Goal: Task Accomplishment & Management: Complete application form

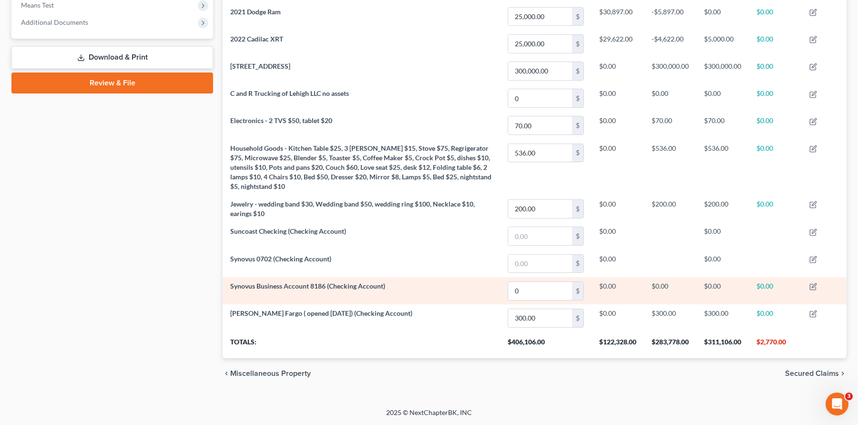
drag, startPoint x: 733, startPoint y: 295, endPoint x: 658, endPoint y: 297, distance: 74.8
click at [733, 295] on td "$0.00" at bounding box center [722, 290] width 52 height 27
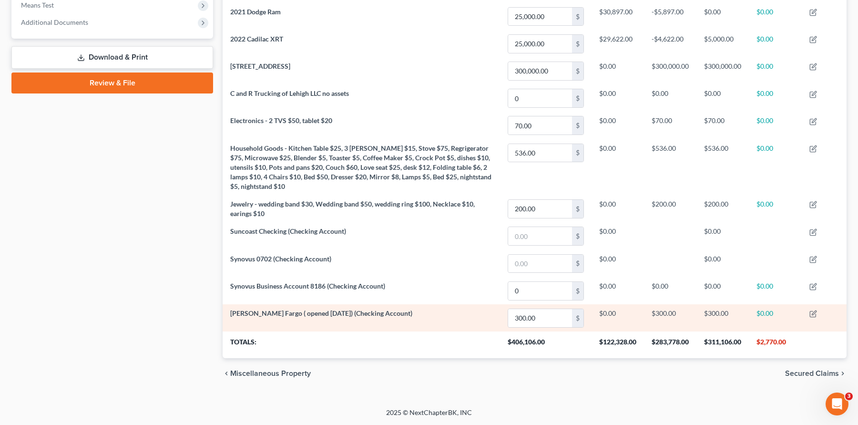
drag, startPoint x: 404, startPoint y: 320, endPoint x: 369, endPoint y: 319, distance: 34.3
click at [397, 320] on td "[PERSON_NAME] Fargo ( opened [DATE]) (Checking Account)" at bounding box center [361, 317] width 277 height 27
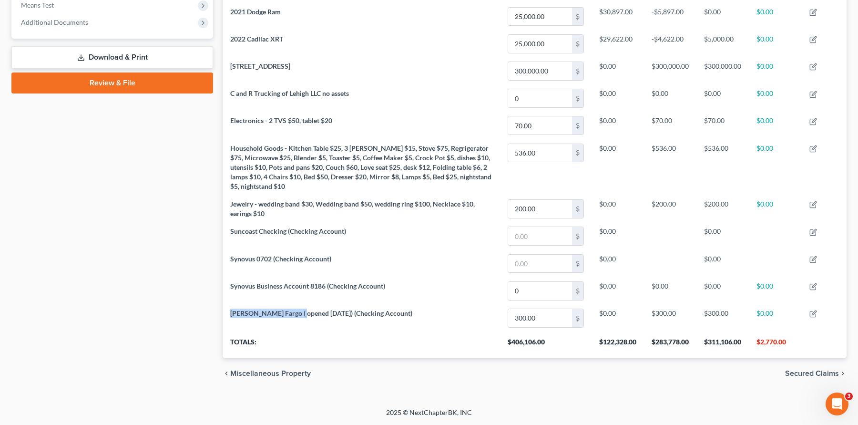
click at [30, 321] on div "Petition Navigation Case Dashboard Payments Invoices Payments Payments Credit R…" at bounding box center [429, 52] width 844 height 674
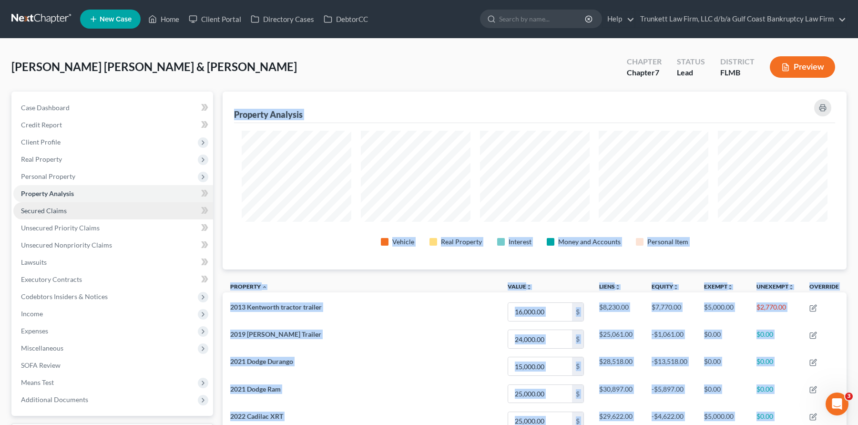
click at [59, 207] on span "Secured Claims" at bounding box center [44, 210] width 46 height 8
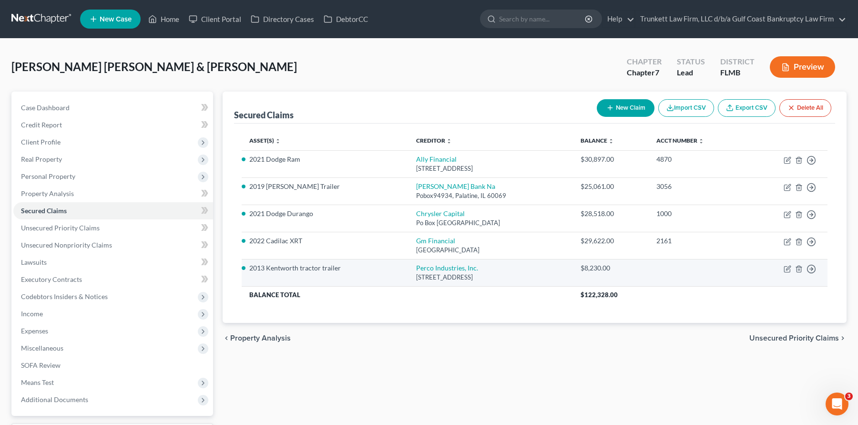
click at [13, 202] on link "Secured Claims" at bounding box center [113, 210] width 200 height 17
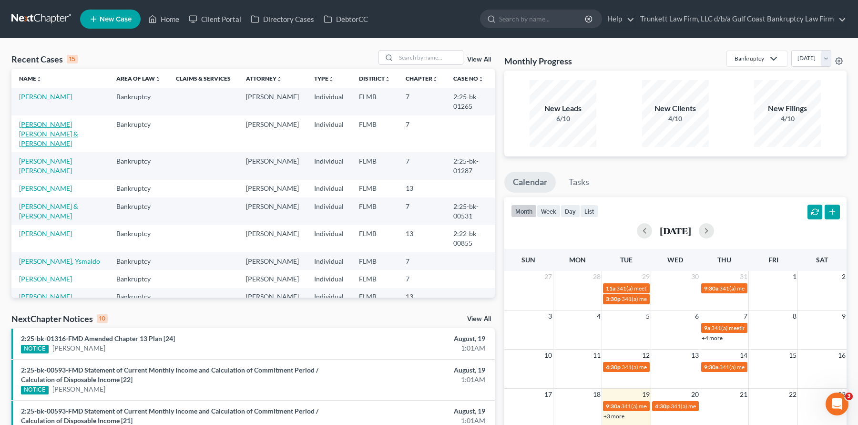
click at [57, 130] on link "[PERSON_NAME] [PERSON_NAME] & [PERSON_NAME]" at bounding box center [48, 133] width 59 height 27
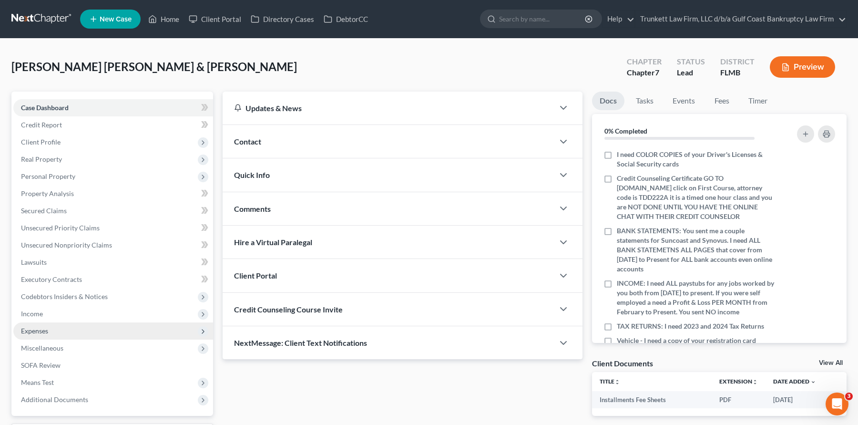
click at [41, 331] on span "Expenses" at bounding box center [34, 330] width 27 height 8
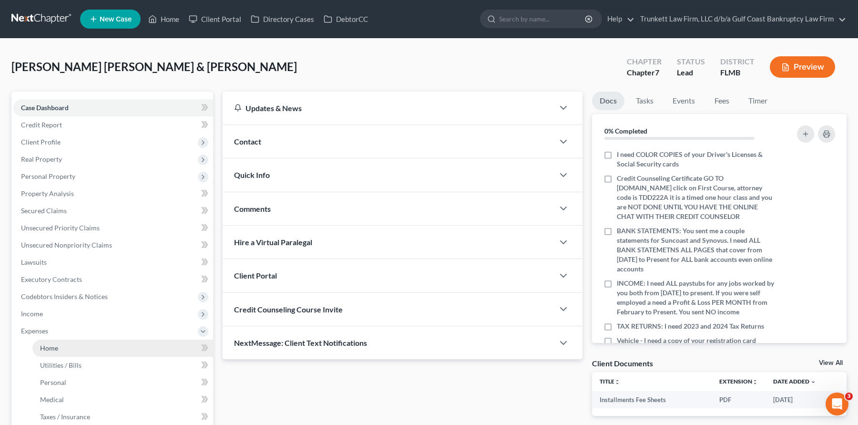
click at [64, 352] on link "Home" at bounding box center [122, 347] width 181 height 17
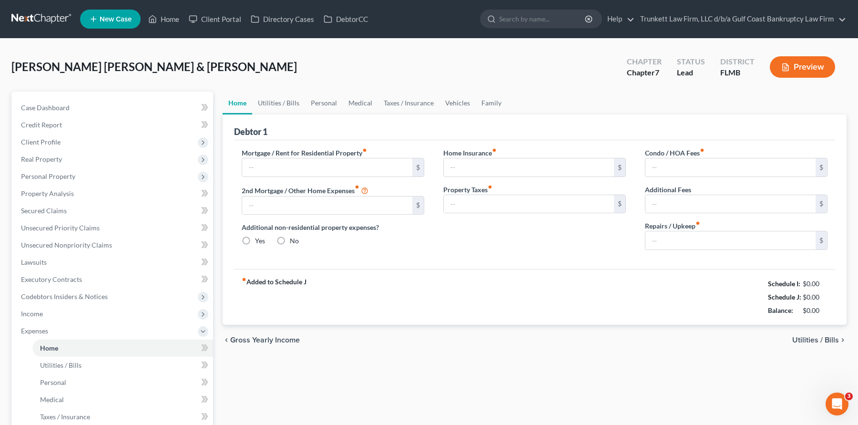
type input "0.00"
radio input "true"
type input "0.00"
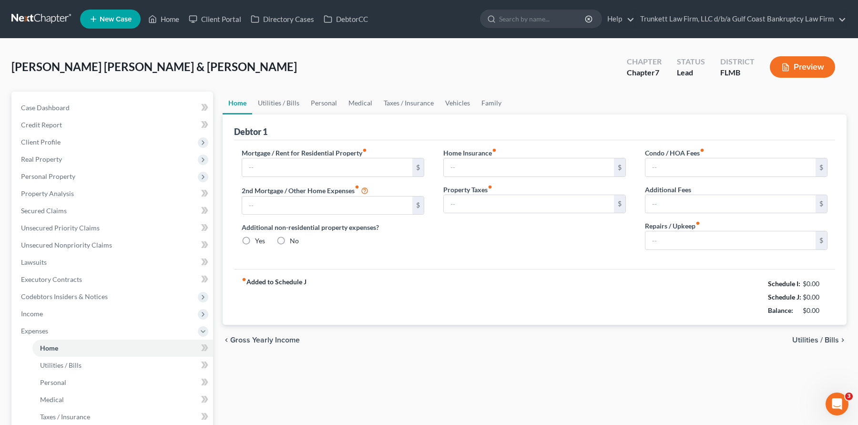
type input "0.00"
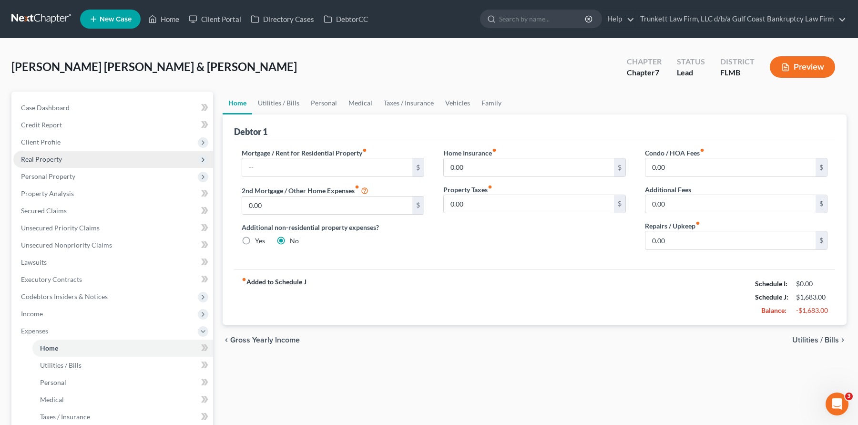
click at [56, 161] on span "Real Property" at bounding box center [41, 159] width 41 height 8
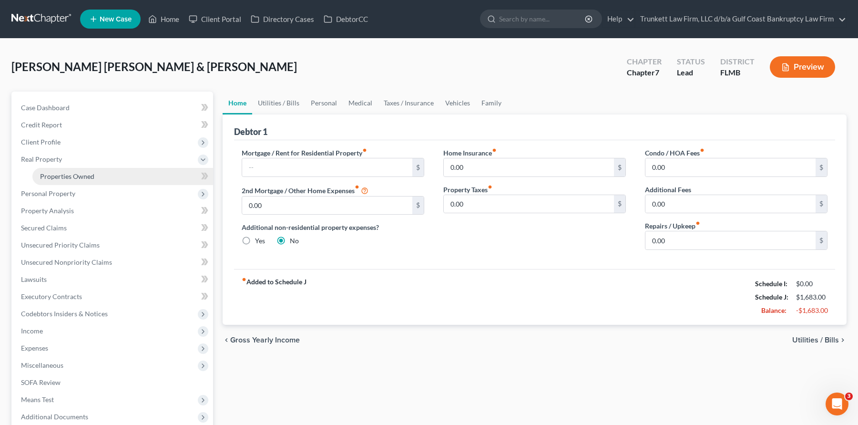
click at [86, 175] on span "Properties Owned" at bounding box center [67, 176] width 54 height 8
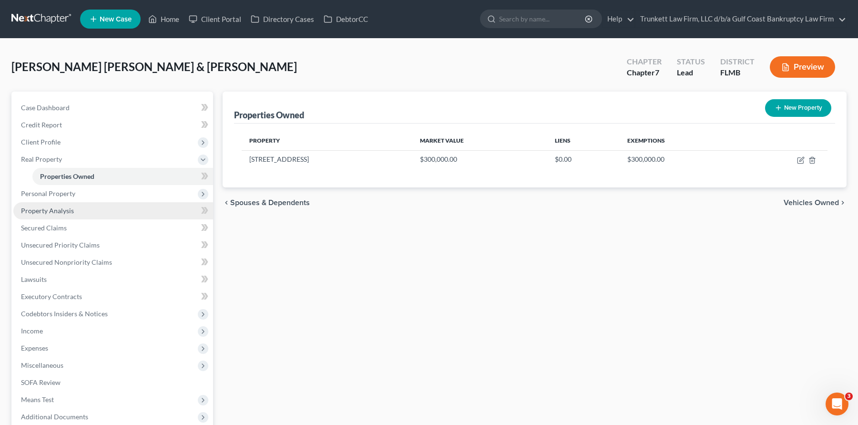
click at [59, 206] on link "Property Analysis" at bounding box center [113, 210] width 200 height 17
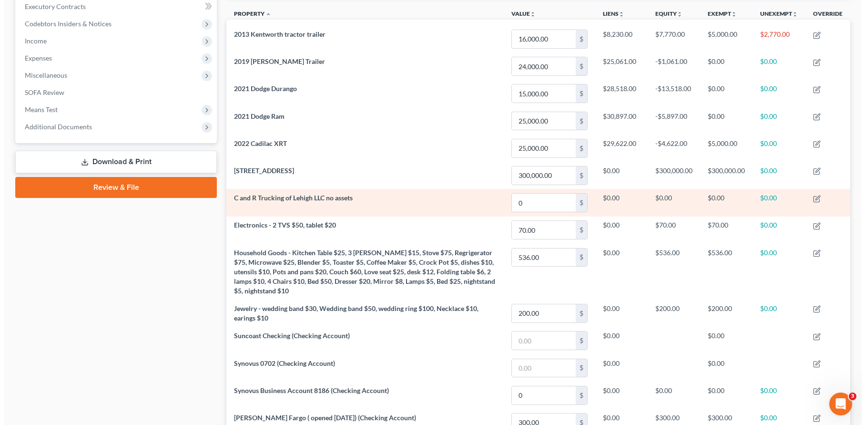
scroll to position [234, 0]
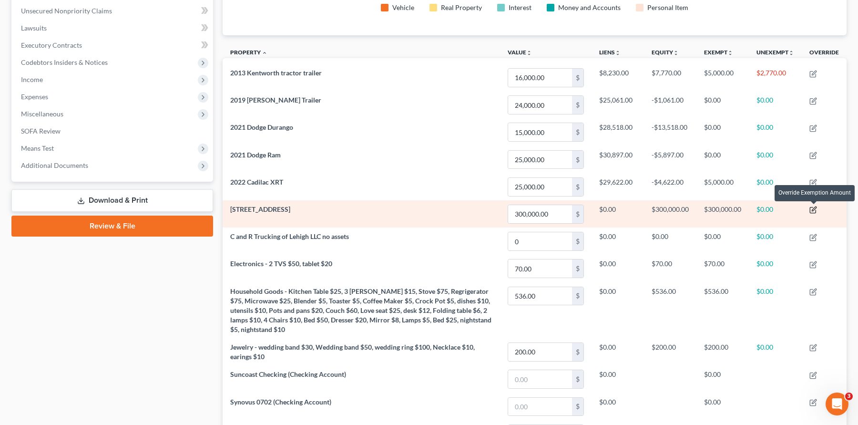
click at [812, 207] on icon "button" at bounding box center [813, 210] width 6 height 6
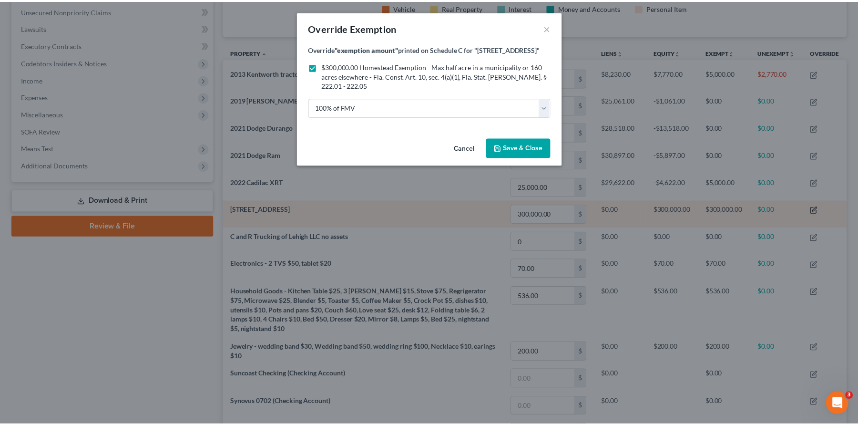
scroll to position [179, 629]
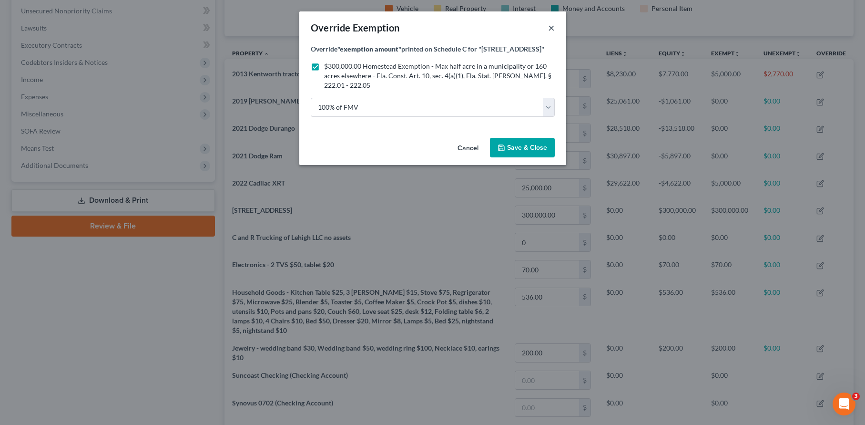
click at [553, 27] on button "×" at bounding box center [551, 27] width 7 height 11
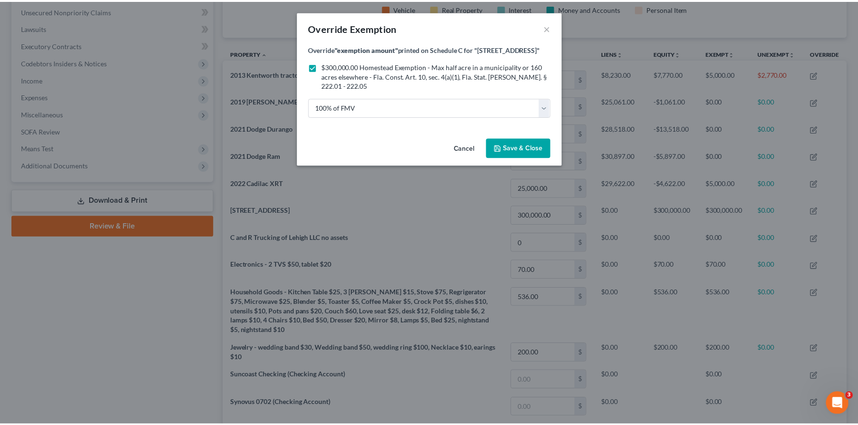
scroll to position [0, 0]
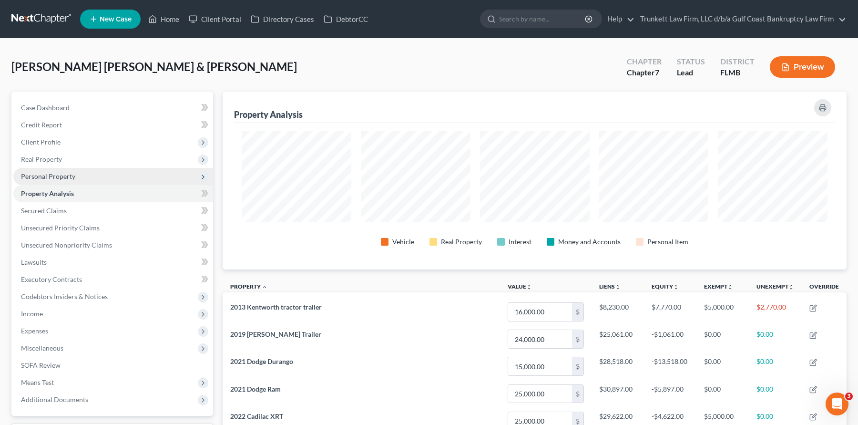
click at [200, 175] on icon at bounding box center [203, 177] width 8 height 8
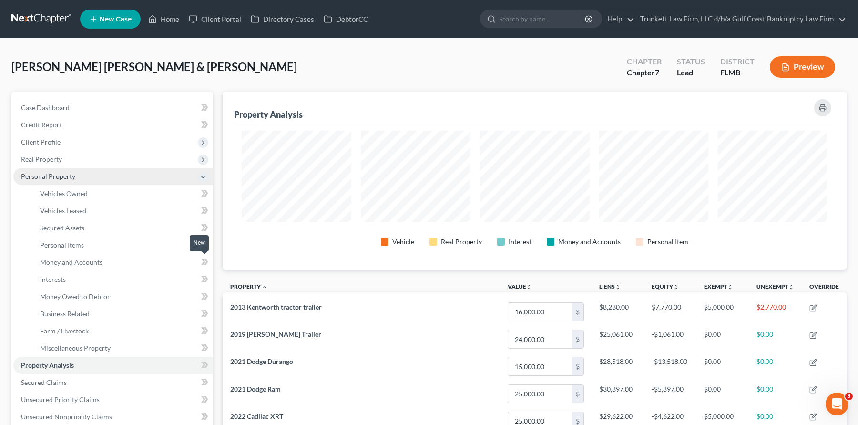
click at [205, 260] on icon at bounding box center [206, 261] width 4 height 7
click at [83, 254] on link "Money and Accounts" at bounding box center [122, 262] width 181 height 17
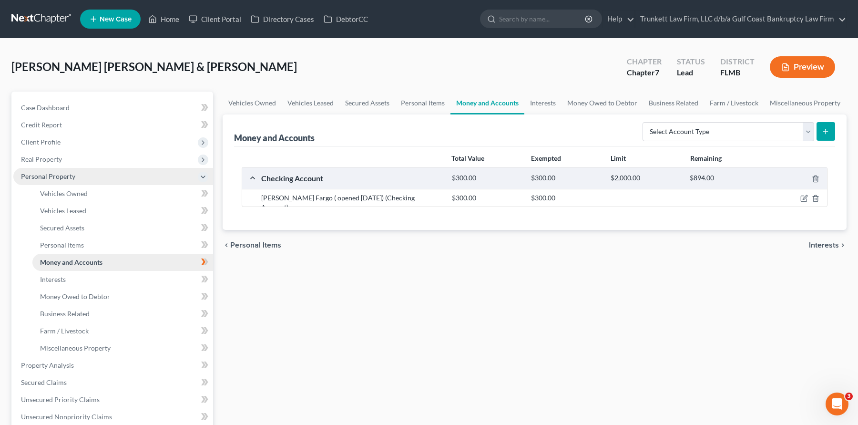
click at [87, 258] on span "Money and Accounts" at bounding box center [71, 262] width 62 height 8
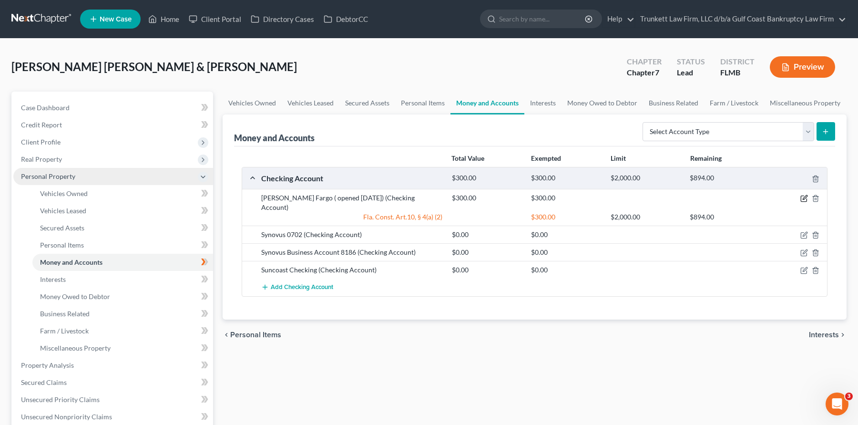
click at [804, 197] on icon "button" at bounding box center [804, 198] width 8 height 8
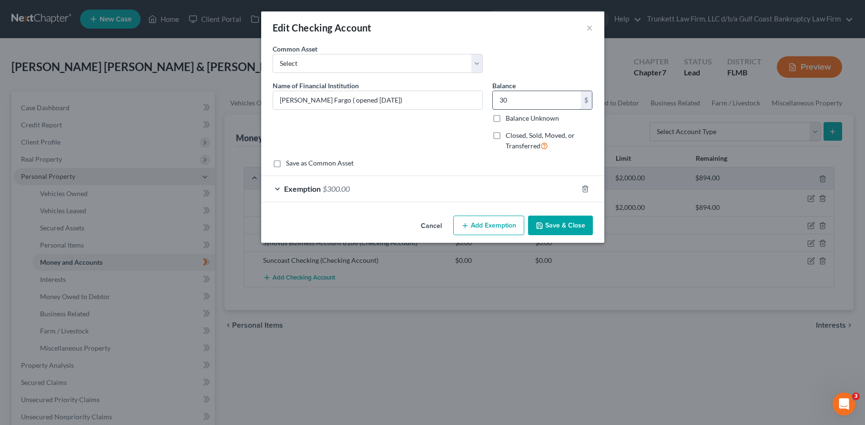
click at [514, 99] on input "30" at bounding box center [537, 100] width 88 height 18
type input "300"
click at [563, 225] on button "Save & Close" at bounding box center [560, 225] width 65 height 20
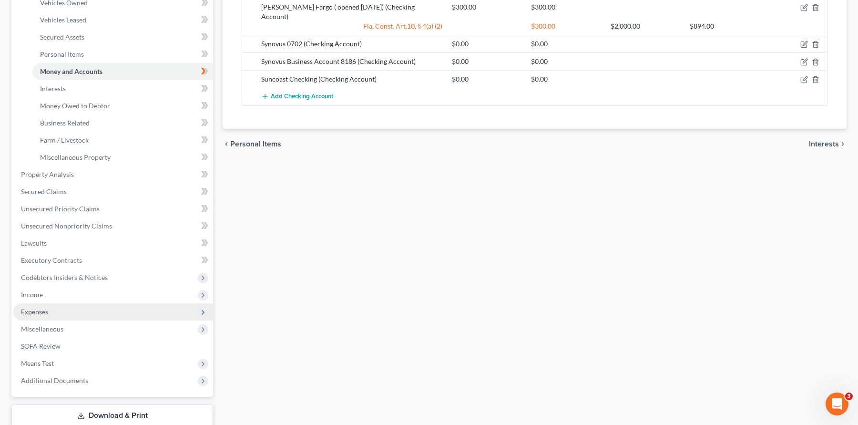
click at [57, 311] on span "Expenses" at bounding box center [113, 311] width 200 height 17
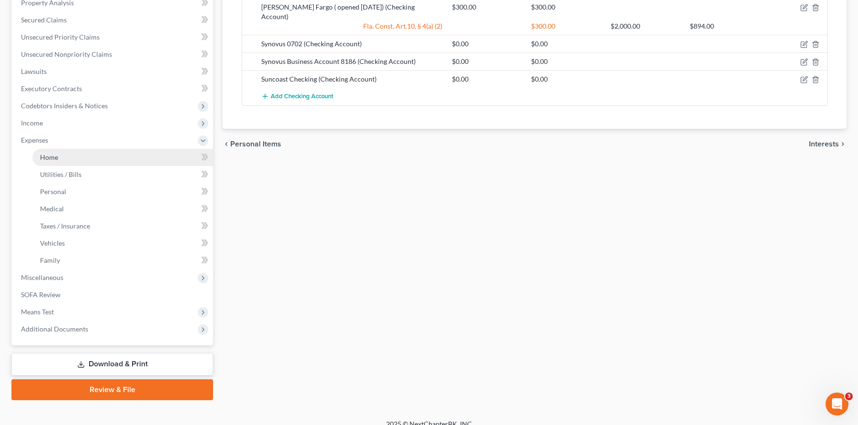
click at [67, 159] on link "Home" at bounding box center [122, 157] width 181 height 17
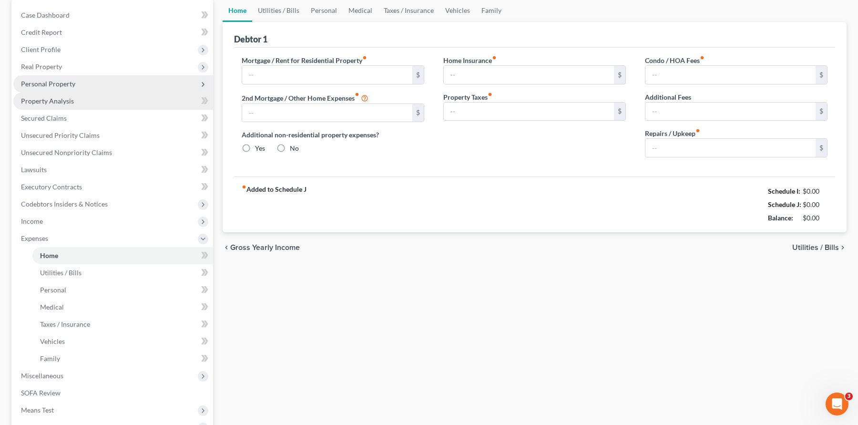
type input "0.00"
radio input "true"
type input "0.00"
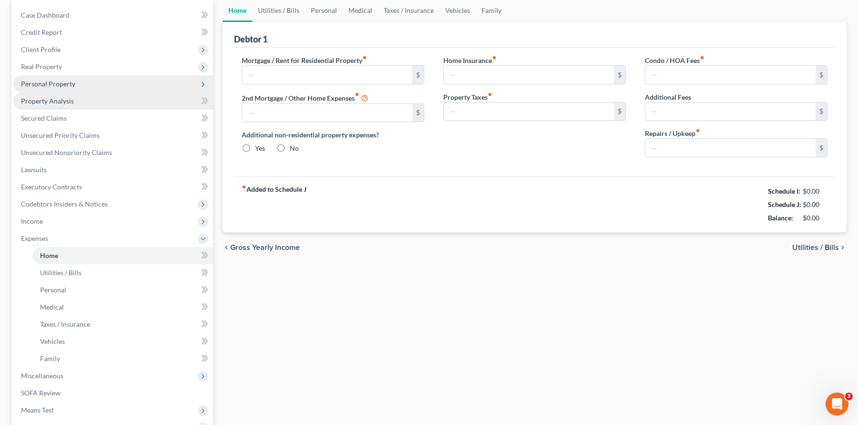
type input "0.00"
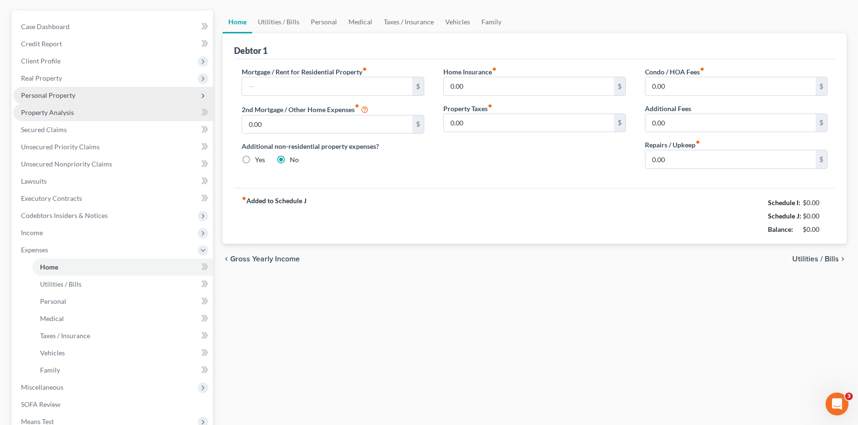
click at [51, 152] on ul "Case Dashboard Payments Invoices Payments Payments Credit Report Client Profile" at bounding box center [113, 232] width 200 height 429
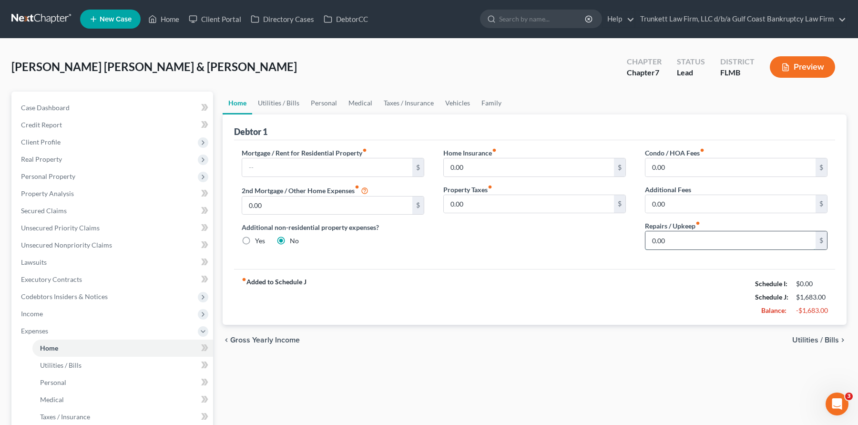
click at [689, 240] on input "0.00" at bounding box center [730, 240] width 170 height 18
type input "150"
click at [471, 198] on input "0.00" at bounding box center [529, 204] width 170 height 18
type input "70"
click at [490, 170] on input "0.00" at bounding box center [529, 167] width 170 height 18
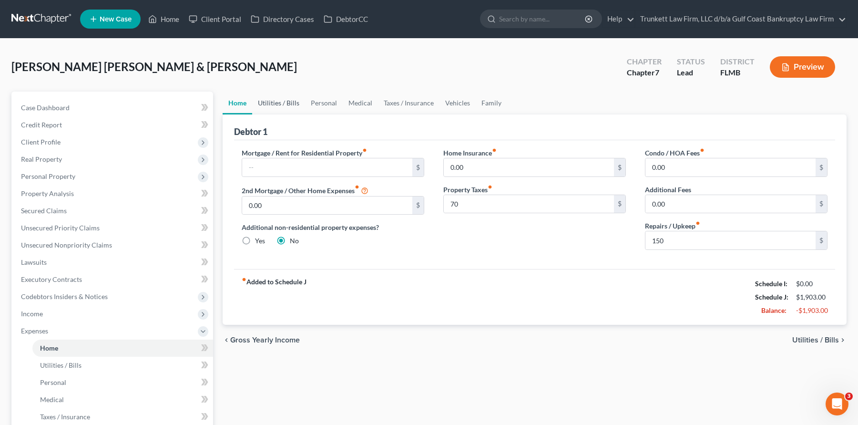
click at [285, 101] on link "Utilities / Bills" at bounding box center [278, 102] width 53 height 23
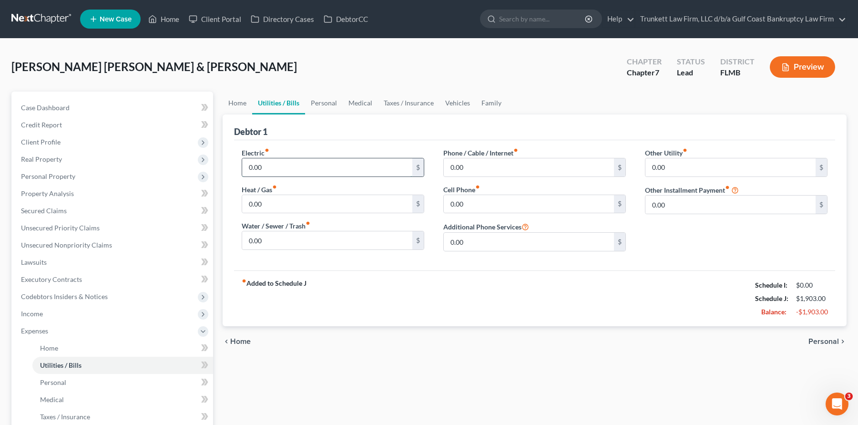
click at [268, 169] on input "0.00" at bounding box center [327, 167] width 170 height 18
type input "250"
click at [474, 210] on input "0.00" at bounding box center [529, 204] width 170 height 18
type input "145"
click at [279, 243] on input "0.00" at bounding box center [327, 240] width 170 height 18
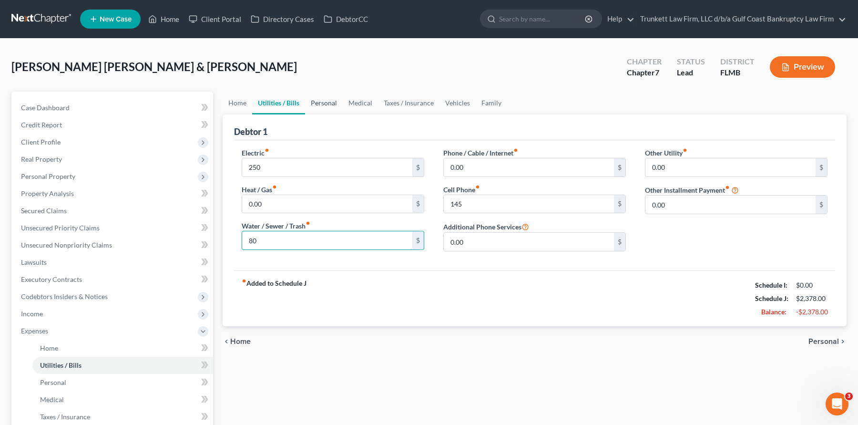
type input "80"
click at [322, 104] on link "Personal" at bounding box center [324, 102] width 38 height 23
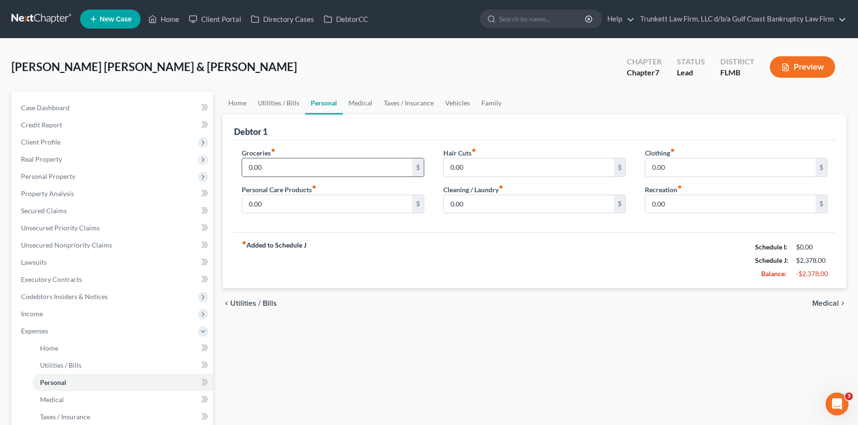
click at [318, 163] on input "0.00" at bounding box center [327, 167] width 170 height 18
type input "1,000"
click at [493, 162] on input "0.00" at bounding box center [529, 167] width 170 height 18
type input "50"
click at [674, 162] on input "0.00" at bounding box center [730, 167] width 170 height 18
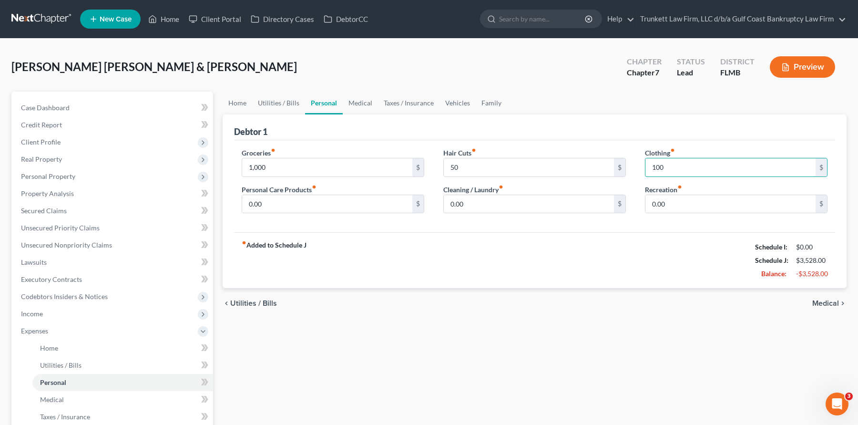
type input "100"
drag, startPoint x: 661, startPoint y: 153, endPoint x: 315, endPoint y: 204, distance: 350.1
click at [314, 205] on input "0.00" at bounding box center [327, 204] width 170 height 18
type input "50"
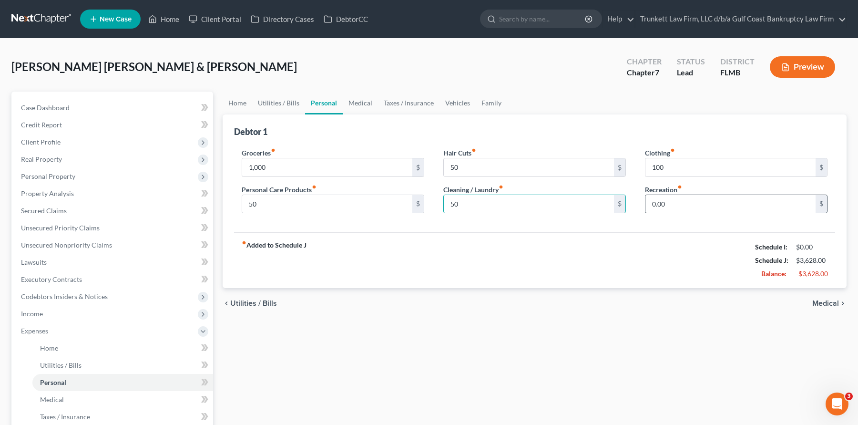
click at [658, 213] on div "Clothing fiber_manual_record 100 $ Recreation fiber_manual_record 0.00 $" at bounding box center [736, 184] width 202 height 73
click at [598, 206] on input "50" at bounding box center [529, 204] width 170 height 18
click at [678, 210] on input "0.00" at bounding box center [730, 204] width 170 height 18
type input "100"
click at [364, 102] on link "Medical" at bounding box center [360, 102] width 35 height 23
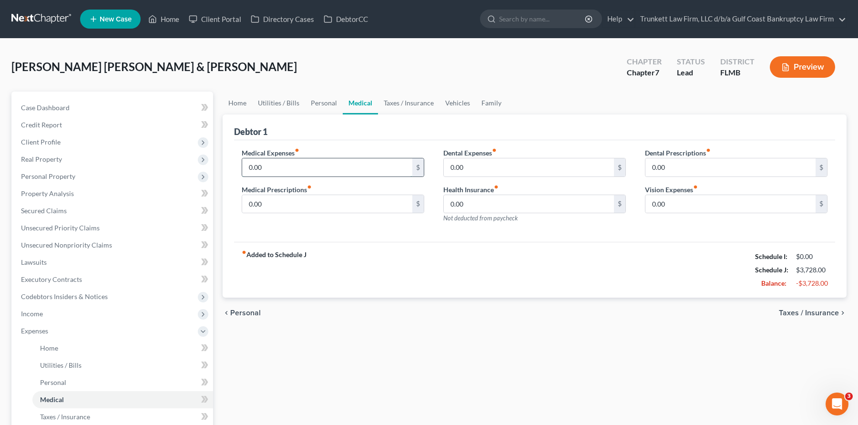
click at [276, 170] on input "0.00" at bounding box center [327, 167] width 170 height 18
type input "250"
click at [462, 168] on input "0.00" at bounding box center [529, 167] width 170 height 18
type input "50"
click at [407, 104] on link "Taxes / Insurance" at bounding box center [408, 102] width 61 height 23
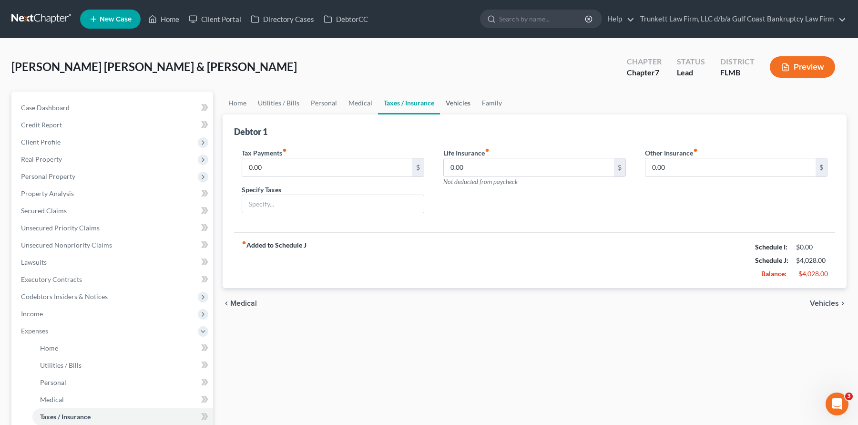
click at [460, 101] on link "Vehicles" at bounding box center [458, 102] width 36 height 23
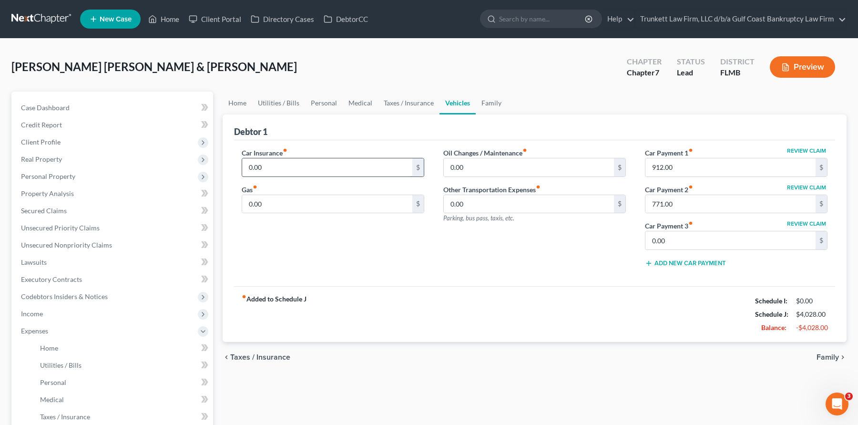
click at [289, 167] on input "0.00" at bounding box center [327, 167] width 170 height 18
type input "5"
type input "400"
click at [481, 167] on input "0.00" at bounding box center [529, 167] width 170 height 18
type input "200"
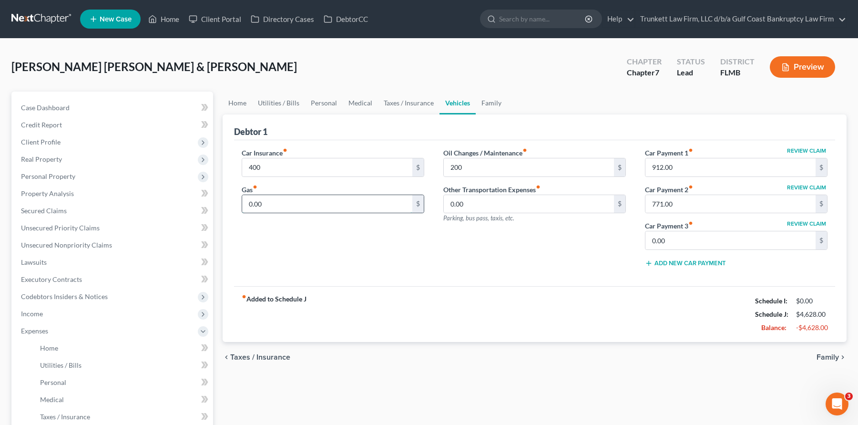
drag, startPoint x: 290, startPoint y: 197, endPoint x: 288, endPoint y: 188, distance: 9.3
click at [291, 196] on input "0.00" at bounding box center [327, 204] width 170 height 18
type input "200"
click at [496, 174] on input "200" at bounding box center [529, 167] width 170 height 18
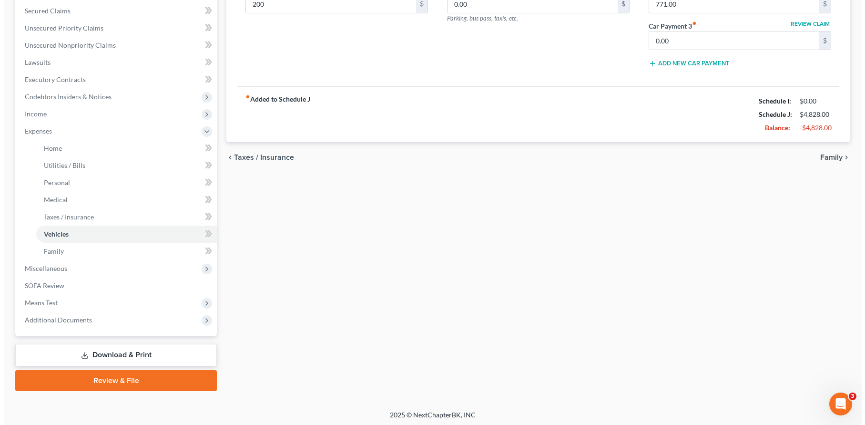
scroll to position [202, 0]
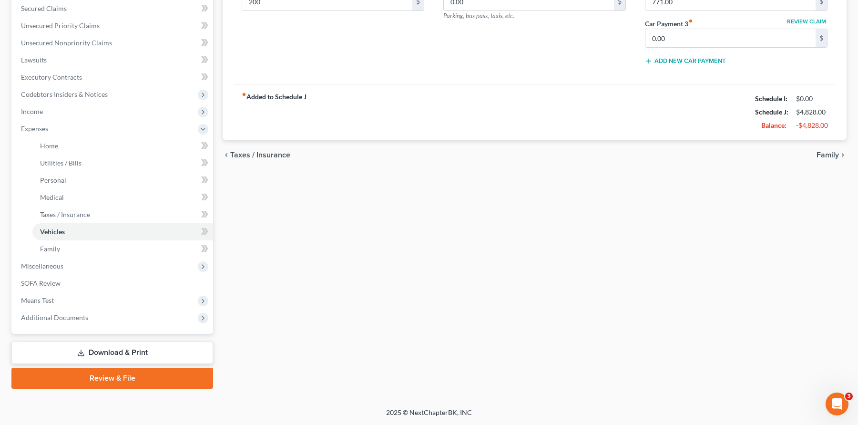
click at [127, 349] on link "Download & Print" at bounding box center [112, 352] width 202 height 22
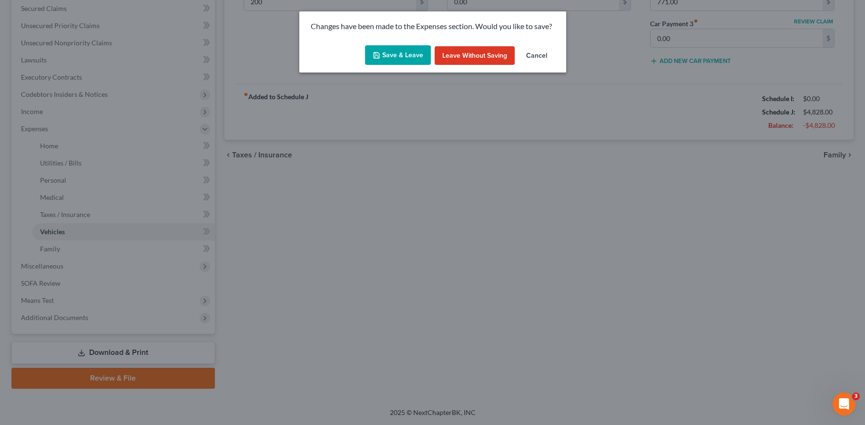
click at [411, 58] on button "Save & Leave" at bounding box center [398, 55] width 66 height 20
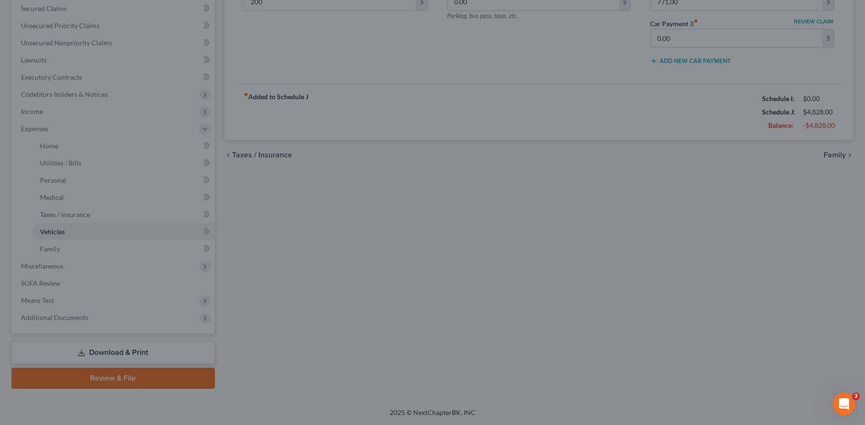
type input "400.00"
type input "200.00"
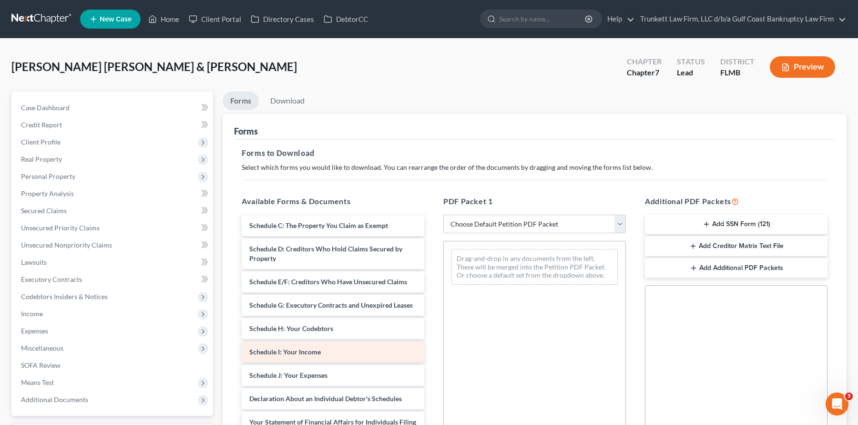
scroll to position [143, 0]
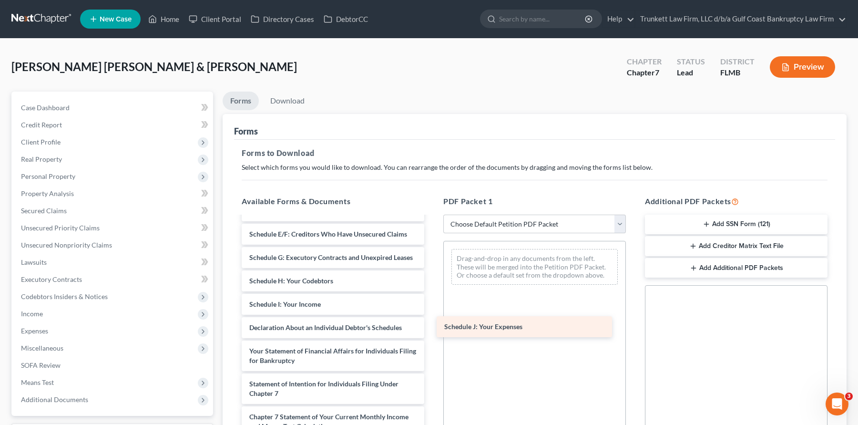
drag, startPoint x: 352, startPoint y: 342, endPoint x: 545, endPoint y: 322, distance: 194.0
click at [432, 322] on div "Schedule J: Your Expenses Installments Fee Sheets Voluntary Petition for Indivi…" at bounding box center [333, 307] width 198 height 466
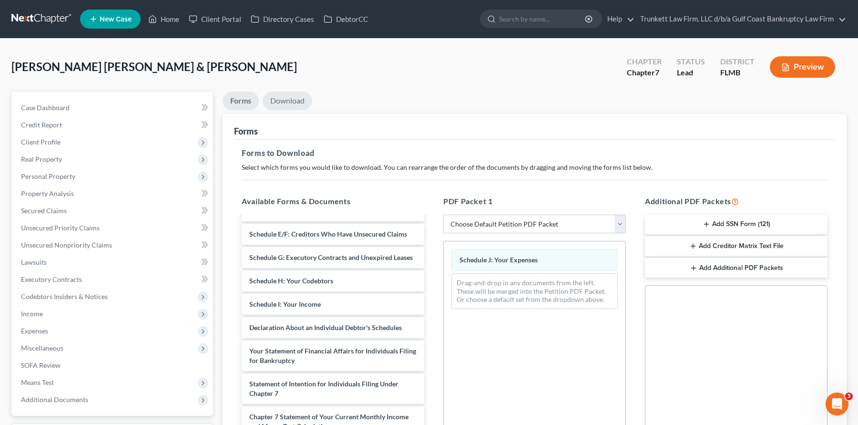
click at [290, 100] on link "Download" at bounding box center [288, 100] width 50 height 19
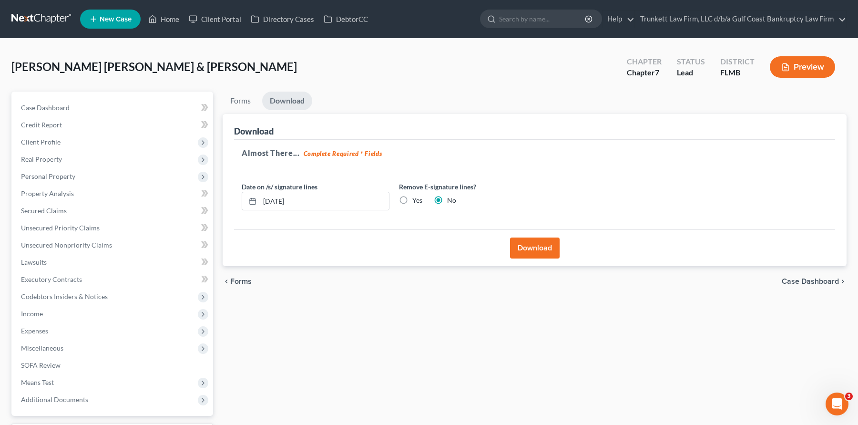
click at [543, 248] on button "Download" at bounding box center [535, 247] width 50 height 21
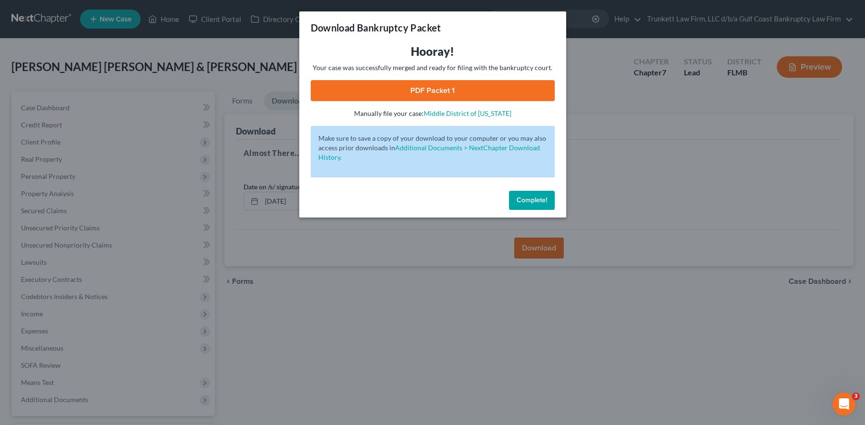
click at [437, 93] on link "PDF Packet 1" at bounding box center [433, 90] width 244 height 21
click at [530, 194] on button "Complete!" at bounding box center [532, 200] width 46 height 19
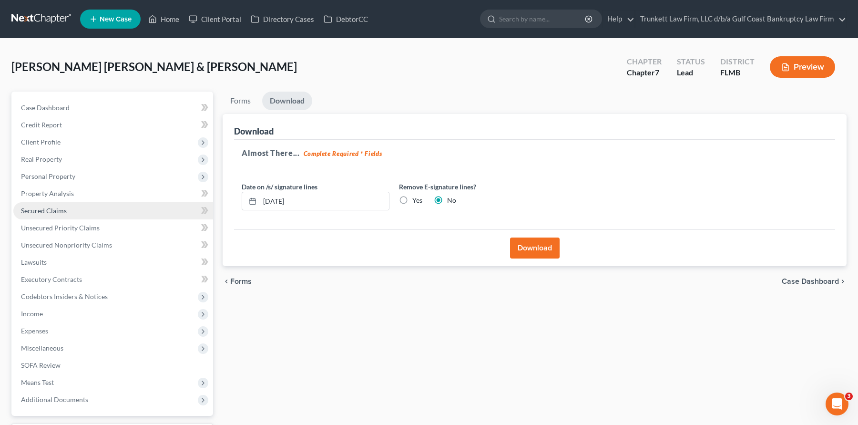
click at [60, 209] on span "Secured Claims" at bounding box center [44, 210] width 46 height 8
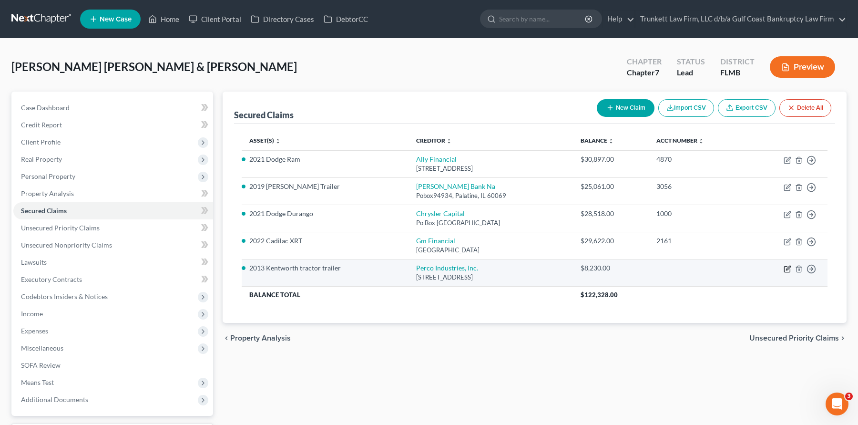
click at [789, 266] on icon "button" at bounding box center [787, 269] width 8 height 8
select select "9"
select select "7"
select select "2"
select select "0"
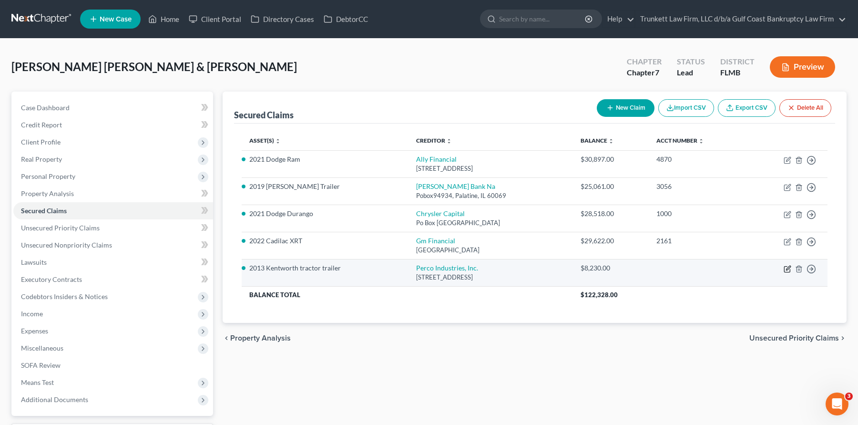
select select "0"
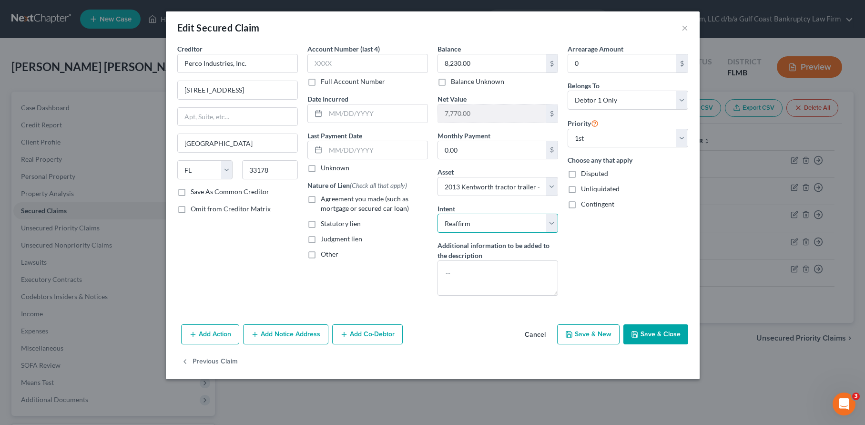
click at [492, 219] on select "Select Surrender Redeem Reaffirm Avoid Other" at bounding box center [497, 222] width 121 height 19
click at [660, 335] on button "Save & Close" at bounding box center [655, 334] width 65 height 20
select select
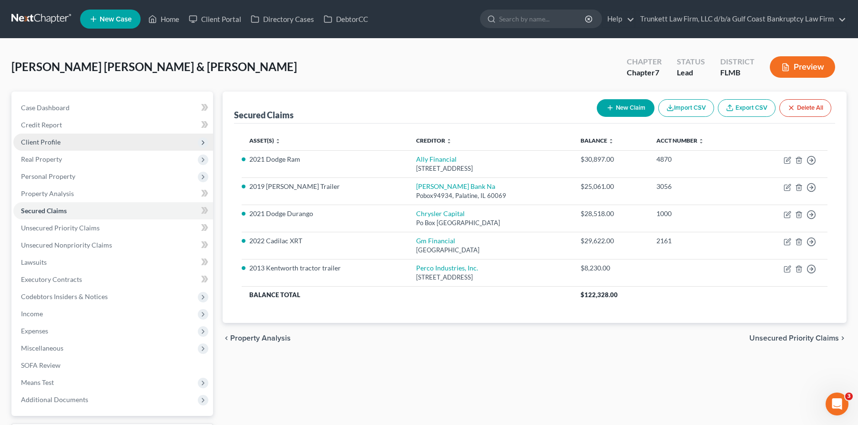
click at [58, 140] on span "Client Profile" at bounding box center [41, 142] width 40 height 8
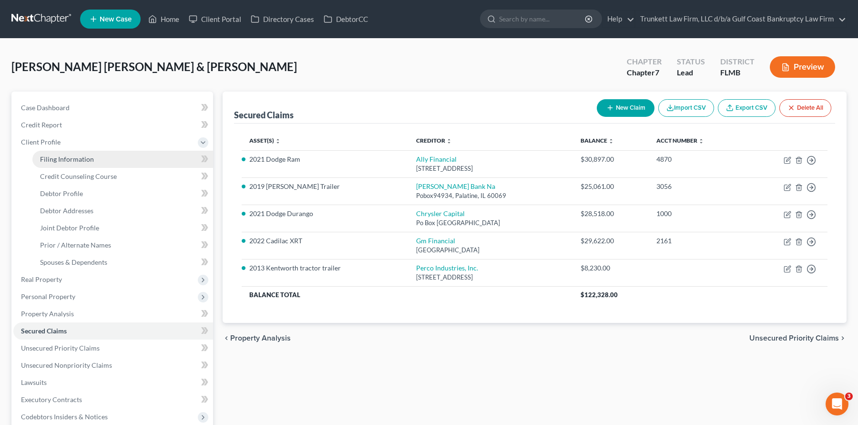
click at [88, 161] on span "Filing Information" at bounding box center [67, 159] width 54 height 8
select select "1"
select select "0"
select select "9"
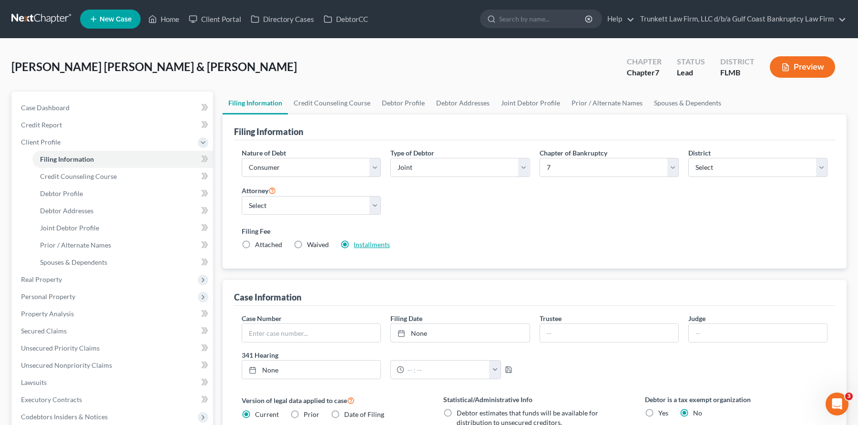
click at [380, 244] on link "Installments" at bounding box center [372, 244] width 36 height 8
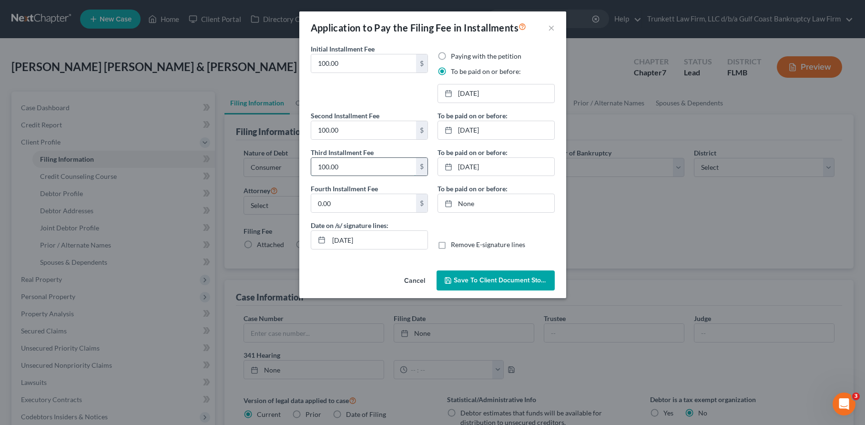
click at [351, 166] on input "100.00" at bounding box center [363, 167] width 105 height 18
type input "138.00"
drag, startPoint x: 489, startPoint y: 282, endPoint x: 468, endPoint y: 256, distance: 33.5
click at [490, 282] on span "Save to Client Document Storage" at bounding box center [504, 280] width 101 height 8
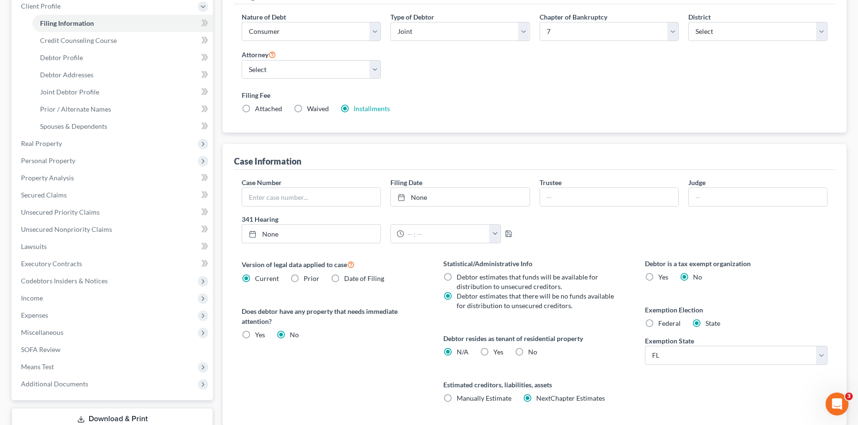
scroll to position [191, 0]
